Goal: Download file/media

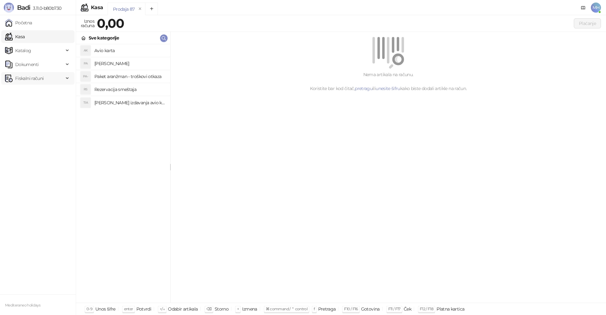
click at [43, 78] on span "Fiskalni računi" at bounding box center [29, 78] width 28 height 13
click at [40, 95] on link "Izdati računi" at bounding box center [25, 92] width 34 height 13
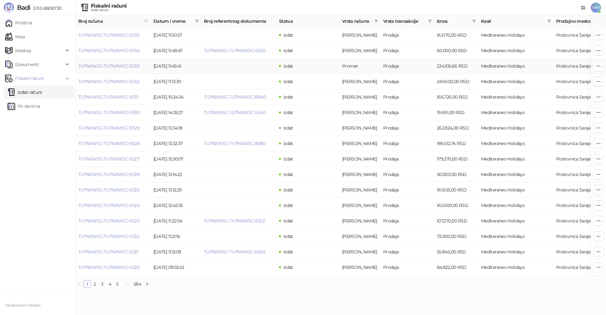
click at [131, 69] on td "TU7NXWSC-TU7NXWSC-9333" at bounding box center [113, 65] width 75 height 15
click at [131, 67] on link "TU7NXWSC-TU7NXWSC-9333" at bounding box center [108, 66] width 61 height 6
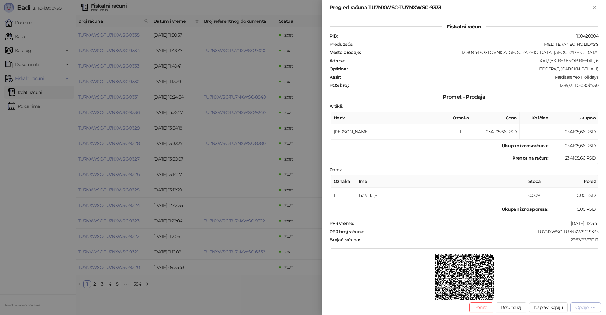
click at [584, 306] on div "Opcije" at bounding box center [582, 307] width 13 height 6
click at [545, 295] on span "Preuzmi u PDF formatu" at bounding box center [564, 294] width 65 height 7
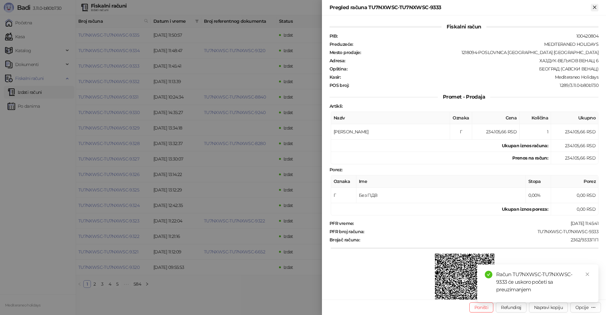
click at [594, 7] on icon "Zatvori" at bounding box center [595, 7] width 6 height 6
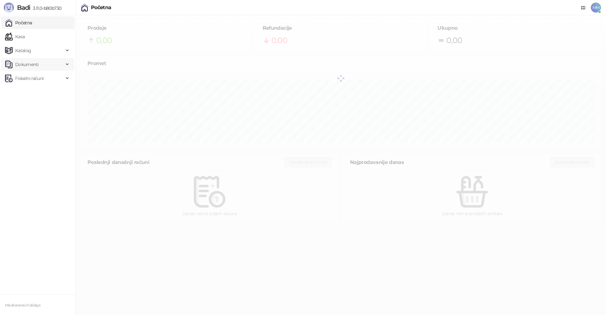
click at [41, 64] on span "Dokumenti" at bounding box center [34, 64] width 59 height 13
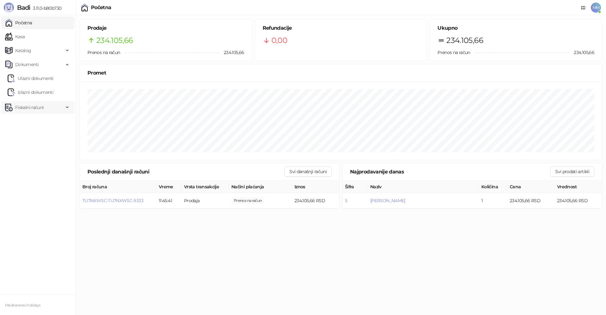
click at [36, 105] on span "Fiskalni računi" at bounding box center [29, 107] width 28 height 13
click at [39, 122] on link "Izdati računi" at bounding box center [25, 121] width 34 height 13
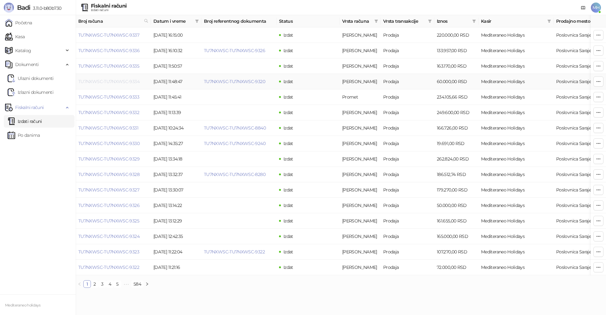
click at [125, 80] on link "TU7NXWSC-TU7NXWSC-9334" at bounding box center [108, 82] width 61 height 6
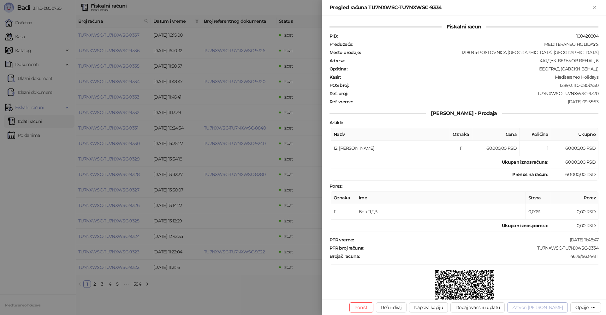
click at [543, 308] on button "Zatvori [PERSON_NAME]" at bounding box center [538, 307] width 61 height 10
type input "**********"
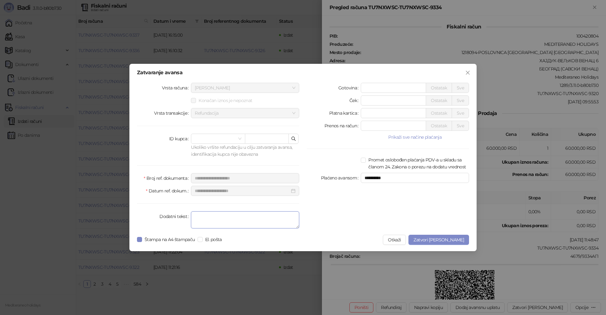
click at [199, 219] on textarea "Dodatni tekst" at bounding box center [245, 219] width 108 height 17
type textarea "*******"
click at [455, 241] on span "Zatvori [PERSON_NAME]" at bounding box center [439, 240] width 51 height 6
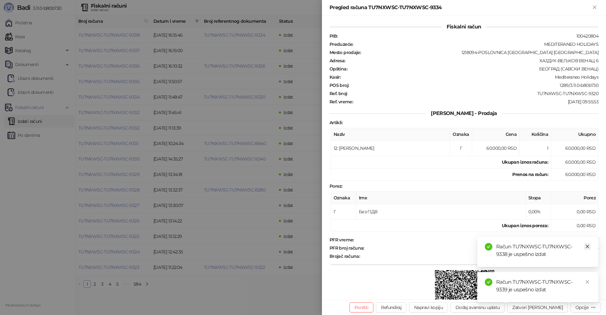
click at [590, 246] on icon "close" at bounding box center [588, 246] width 4 height 4
click at [590, 279] on link "Close" at bounding box center [587, 281] width 7 height 7
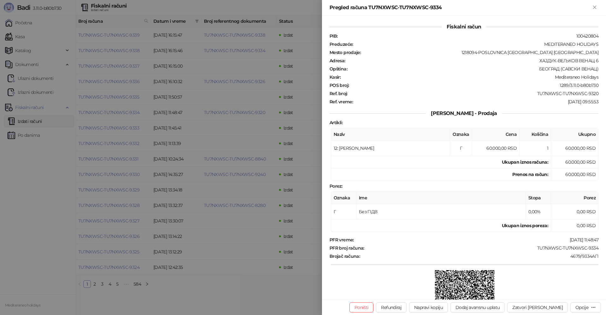
click at [595, 6] on icon "Zatvori" at bounding box center [595, 7] width 6 height 6
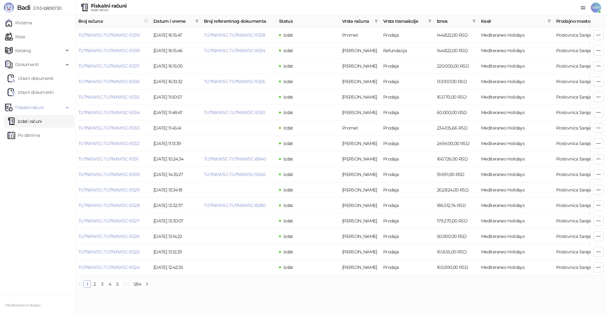
click at [42, 122] on link "Izdati računi" at bounding box center [25, 121] width 34 height 13
click at [109, 35] on link "TU7NXWSC-TU7NXWSC-9339" at bounding box center [108, 35] width 61 height 6
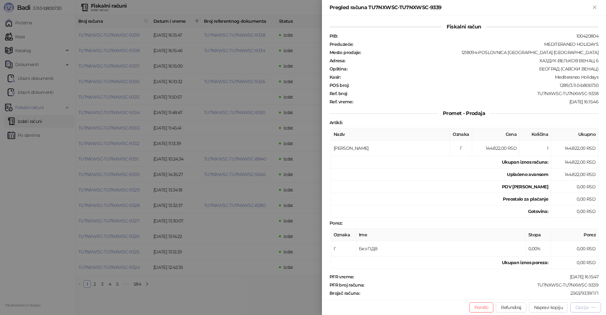
click at [579, 306] on div "Opcije" at bounding box center [582, 307] width 13 height 6
click at [545, 292] on span "Preuzmi u PDF formatu" at bounding box center [564, 294] width 65 height 7
click at [595, 9] on icon "Zatvori" at bounding box center [595, 7] width 6 height 6
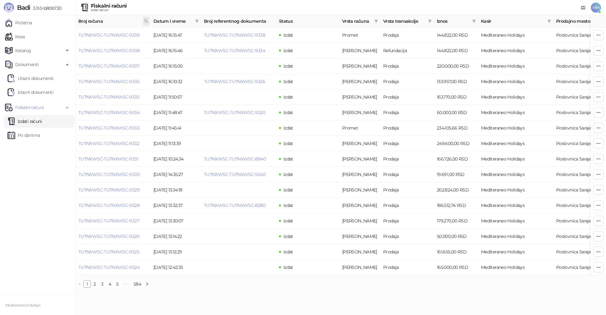
click at [147, 20] on icon at bounding box center [146, 21] width 4 height 4
type input "****"
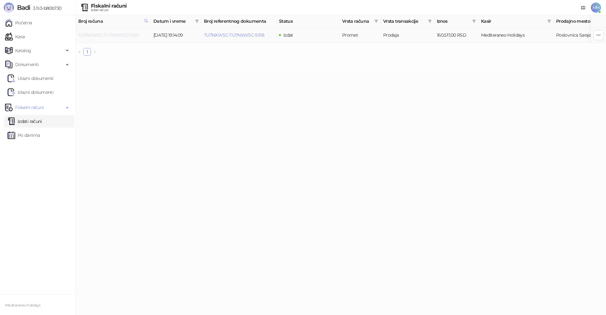
click at [132, 35] on link "TU7NXWSC-TU7NXWSC-9319" at bounding box center [108, 35] width 60 height 6
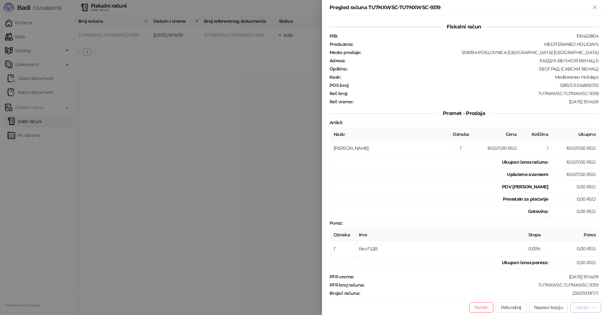
click at [583, 306] on div "Opcije" at bounding box center [582, 307] width 13 height 6
click at [562, 293] on span "Preuzmi u PDF formatu" at bounding box center [564, 294] width 65 height 7
